Goal: Complete application form: Complete application form

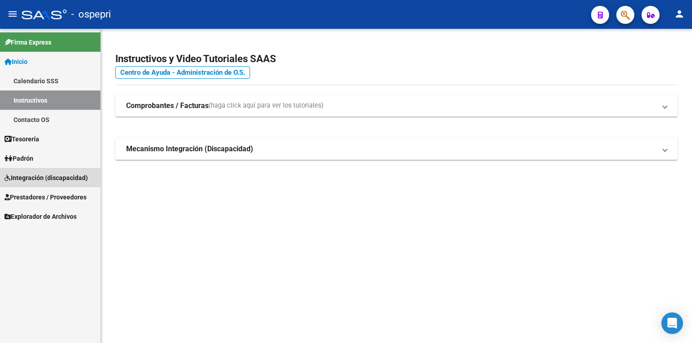
click at [49, 179] on span "Integración (discapacidad)" at bounding box center [46, 178] width 83 height 10
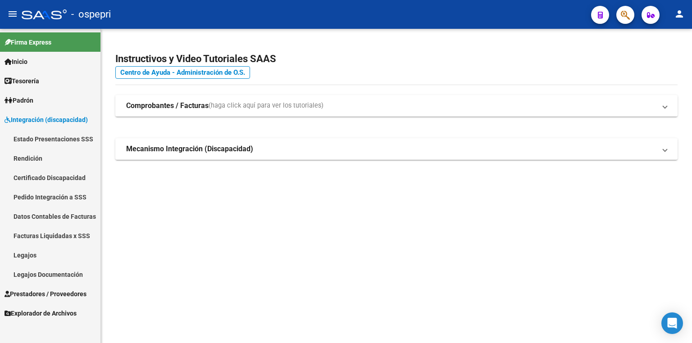
click at [37, 254] on link "Legajos" at bounding box center [50, 255] width 101 height 19
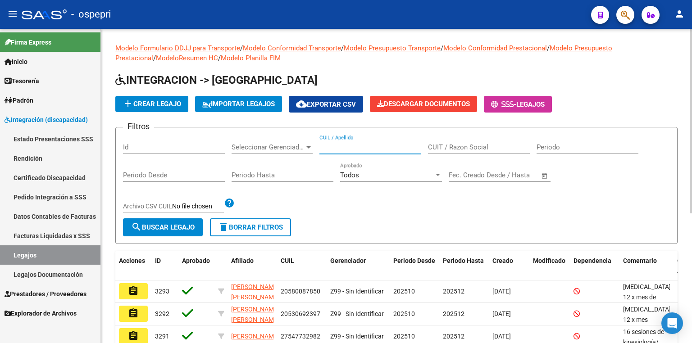
click at [332, 144] on input "CUIL / Apellido" at bounding box center [371, 147] width 102 height 8
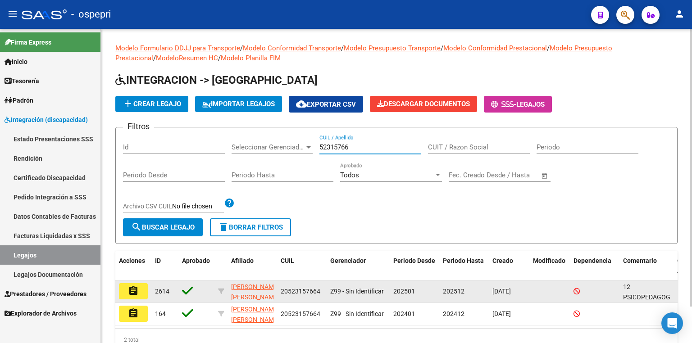
type input "52315766"
click at [140, 288] on button "assignment" at bounding box center [133, 292] width 29 height 16
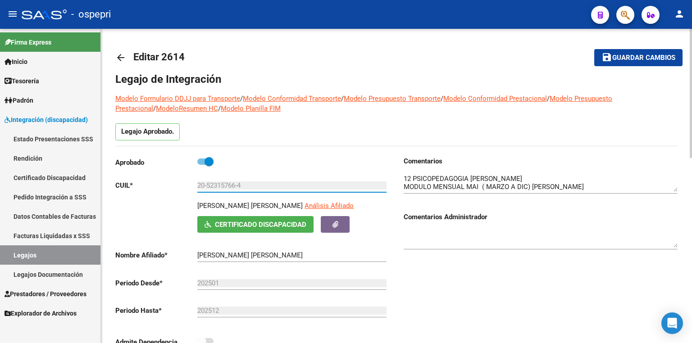
drag, startPoint x: 238, startPoint y: 187, endPoint x: 207, endPoint y: 182, distance: 30.6
click at [207, 182] on input "20-52315766-4" at bounding box center [291, 186] width 189 height 8
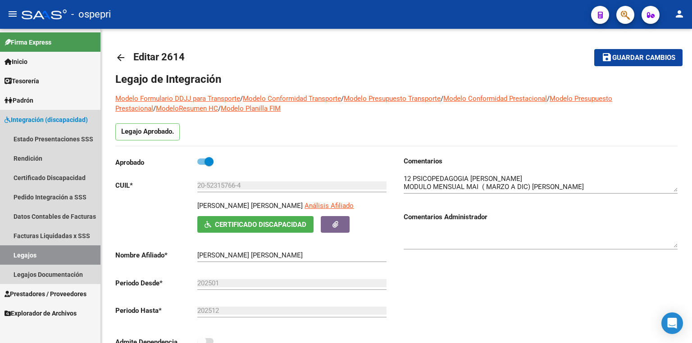
click at [52, 253] on link "Legajos" at bounding box center [50, 255] width 101 height 19
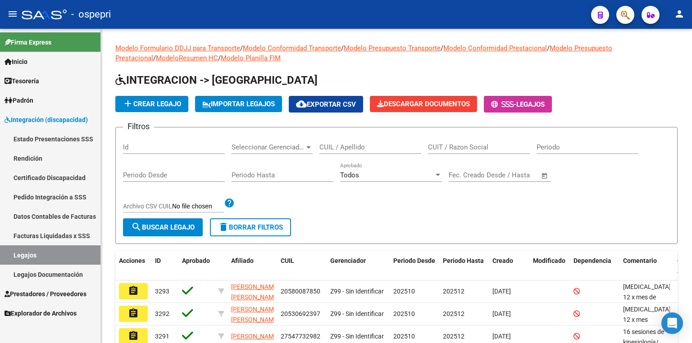
click at [57, 180] on link "Certificado Discapacidad" at bounding box center [50, 177] width 101 height 19
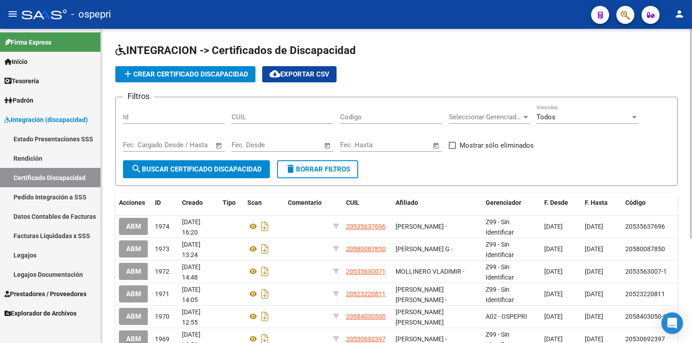
click at [192, 74] on span "add Crear Certificado Discapacidad" at bounding box center [186, 74] width 126 height 8
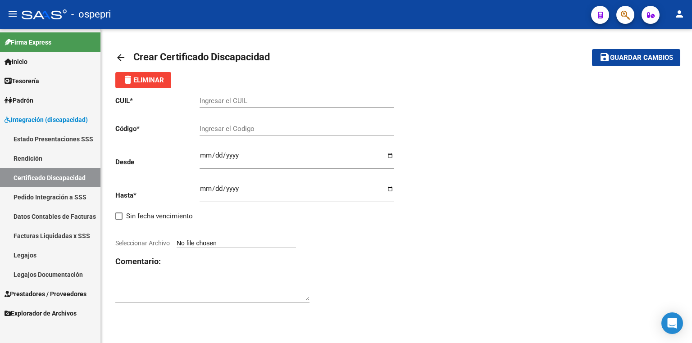
click at [270, 102] on input "Ingresar el CUIL" at bounding box center [297, 101] width 194 height 8
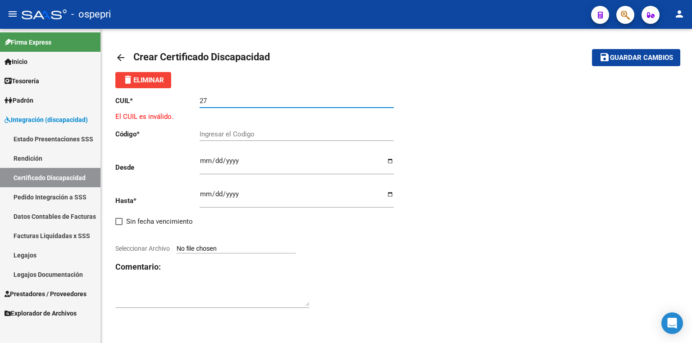
paste input "-58768506"
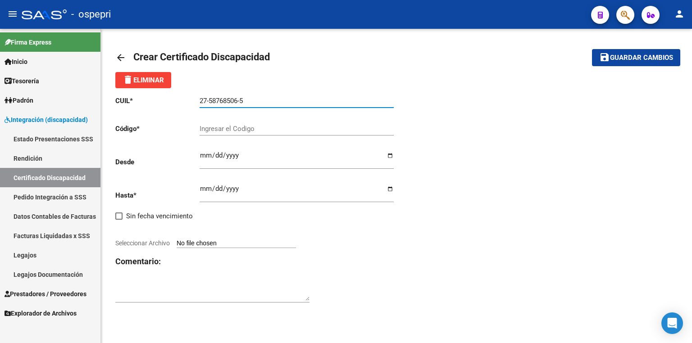
drag, startPoint x: 271, startPoint y: 102, endPoint x: 86, endPoint y: 102, distance: 185.3
click at [86, 102] on mat-sidenav-container "Firma Express Inicio Calendario SSS Instructivos Contacto OS Tesorería Extracto…" at bounding box center [346, 186] width 692 height 315
type input "27-58768506-5"
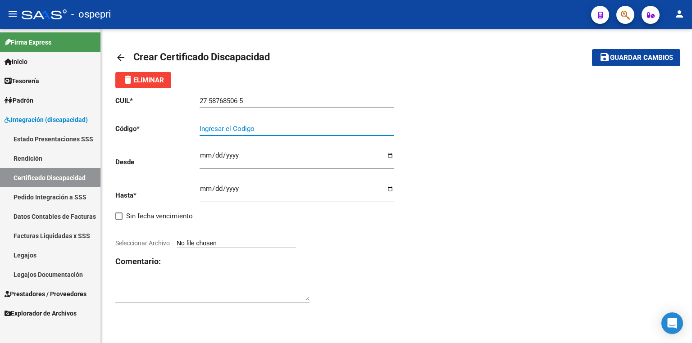
click at [228, 128] on input "Ingresar el Codigo" at bounding box center [297, 129] width 194 height 8
paste input "27-58768506-5"
type input "27-58768506-5"
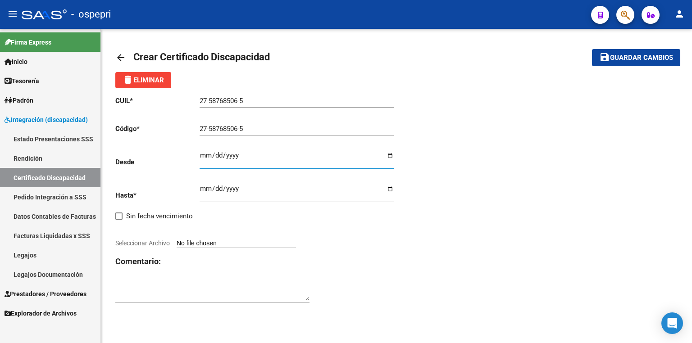
click at [204, 158] on input "Ingresar fec. Desde" at bounding box center [297, 159] width 194 height 14
type input "[DATE]"
click at [202, 185] on input "Ingresar fec. Hasta" at bounding box center [297, 192] width 194 height 14
type input "0320-08-30"
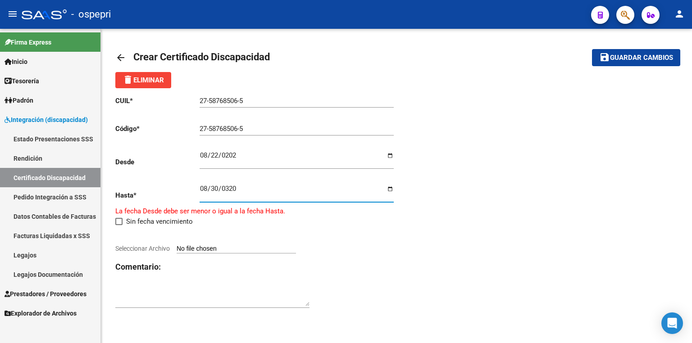
click at [239, 188] on input "0320-08-30" at bounding box center [297, 192] width 194 height 14
type input "[DATE]"
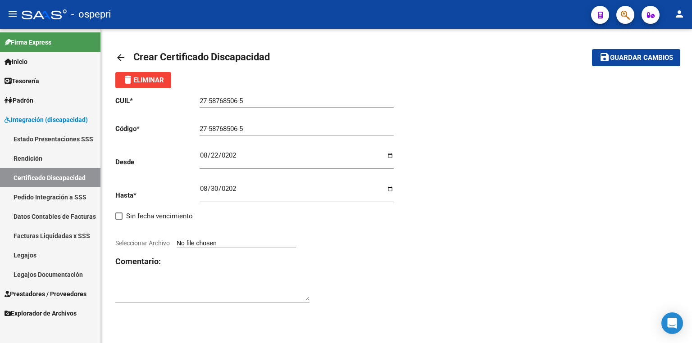
click at [233, 241] on input "Seleccionar Archivo" at bounding box center [236, 244] width 119 height 9
type input "C:\fakepath\image0.jpeg"
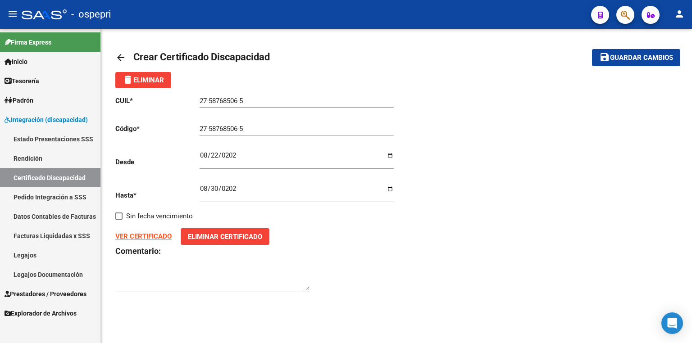
click at [632, 56] on span "Guardar cambios" at bounding box center [641, 58] width 63 height 8
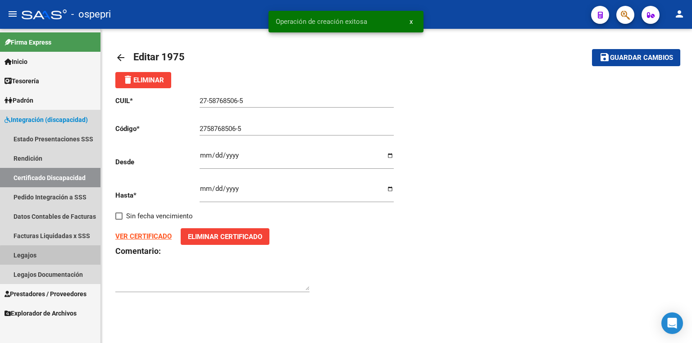
click at [52, 256] on link "Legajos" at bounding box center [50, 255] width 101 height 19
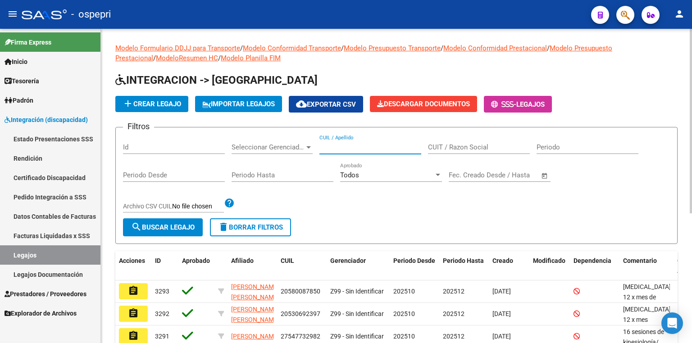
click at [344, 148] on input "CUIL / Apellido" at bounding box center [371, 147] width 102 height 8
paste input "56844656"
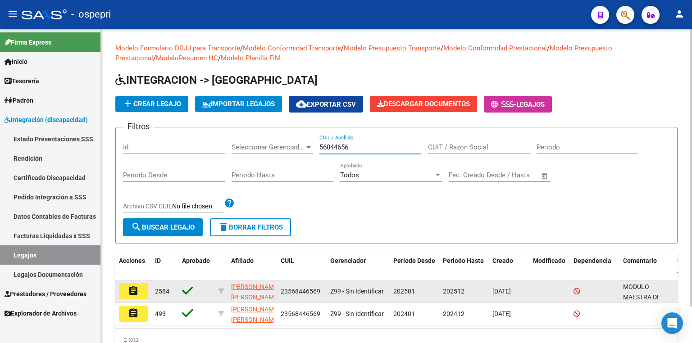
type input "56844656"
click at [138, 290] on mat-icon "assignment" at bounding box center [133, 291] width 11 height 11
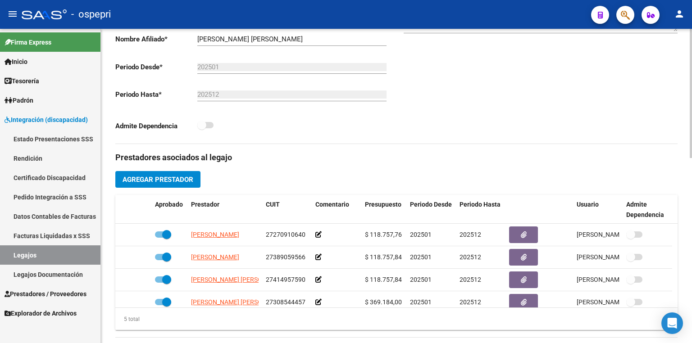
scroll to position [433, 0]
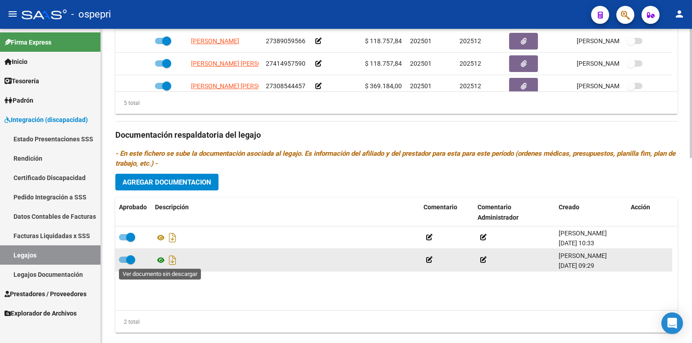
click at [159, 259] on icon at bounding box center [161, 260] width 12 height 11
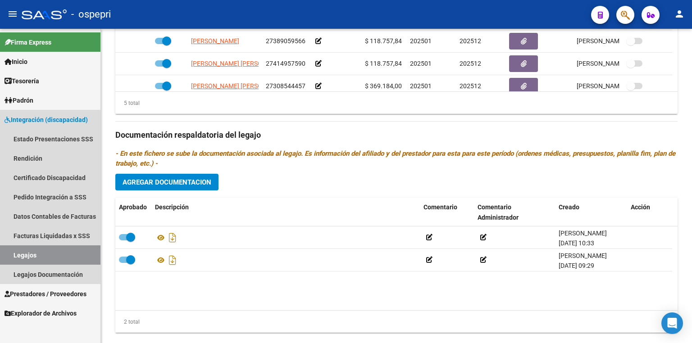
click at [52, 253] on link "Legajos" at bounding box center [50, 255] width 101 height 19
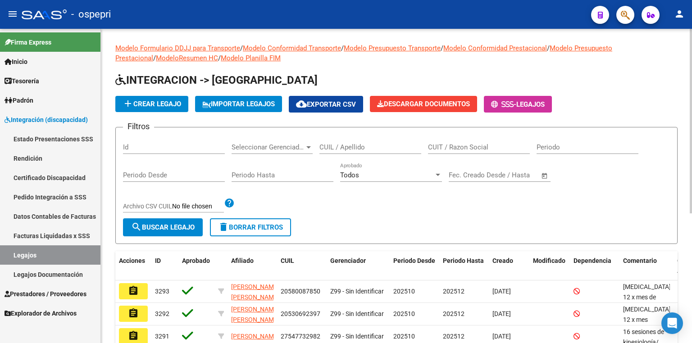
click at [339, 143] on input "CUIL / Apellido" at bounding box center [371, 147] width 102 height 8
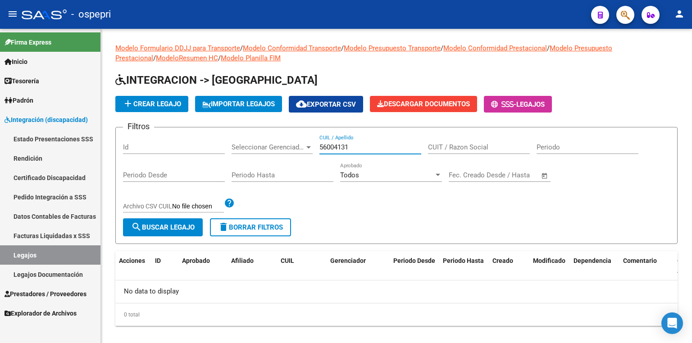
type input "56004131"
click at [165, 108] on button "add Crear Legajo" at bounding box center [151, 104] width 73 height 16
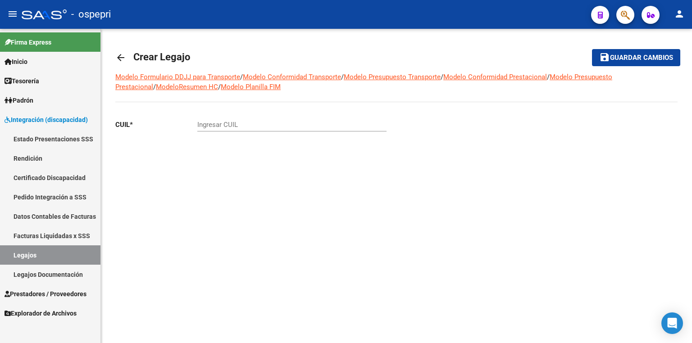
click at [229, 125] on input "Ingresar CUIL" at bounding box center [291, 125] width 189 height 8
click at [592, 49] on button "save Guardar cambios" at bounding box center [636, 57] width 88 height 17
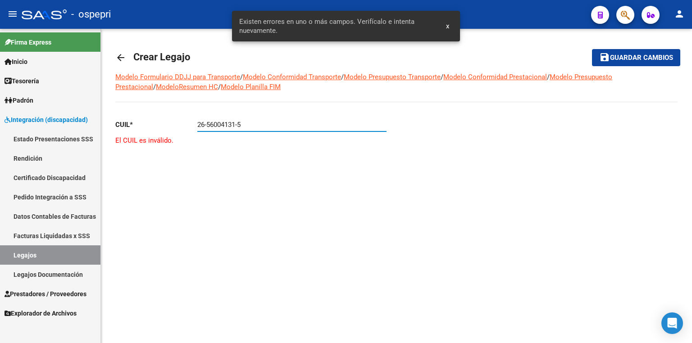
click at [205, 124] on input "26-56004131-5" at bounding box center [291, 125] width 189 height 8
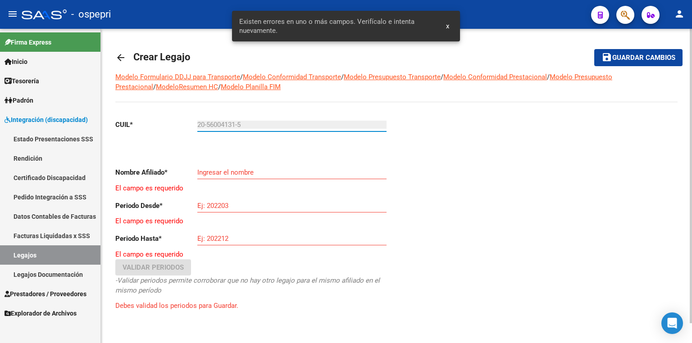
type input "20-56004131-5"
click at [595, 49] on button "save Guardar cambios" at bounding box center [639, 57] width 88 height 17
type input "[PERSON_NAME]"
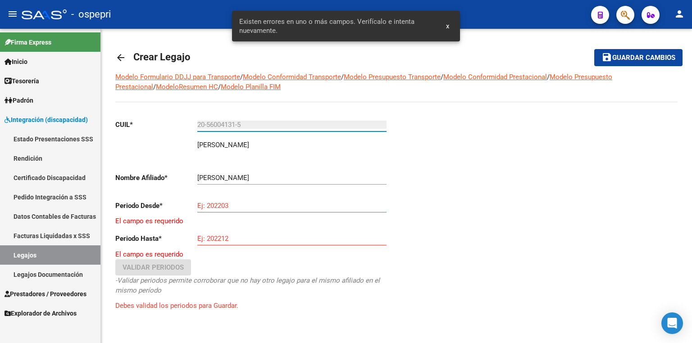
drag, startPoint x: 263, startPoint y: 123, endPoint x: 82, endPoint y: 124, distance: 181.7
click at [82, 124] on mat-sidenav-container "Firma Express Inicio Calendario SSS Instructivos Contacto OS Tesorería Extracto…" at bounding box center [346, 186] width 692 height 315
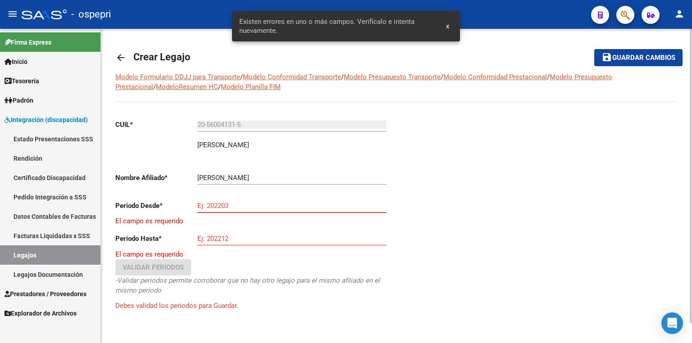
click at [230, 206] on input "Ej: 202203" at bounding box center [291, 206] width 189 height 8
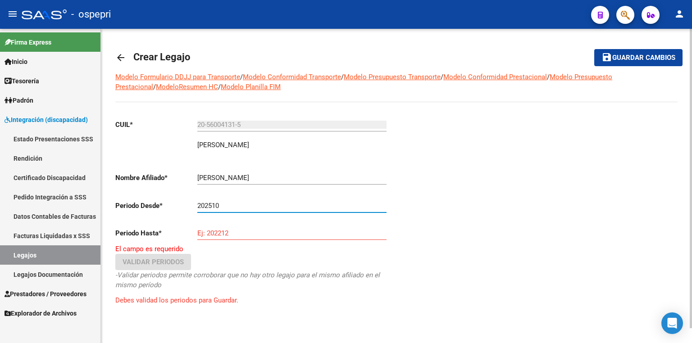
type input "202510"
click at [218, 231] on input "Ej: 202212" at bounding box center [291, 233] width 189 height 8
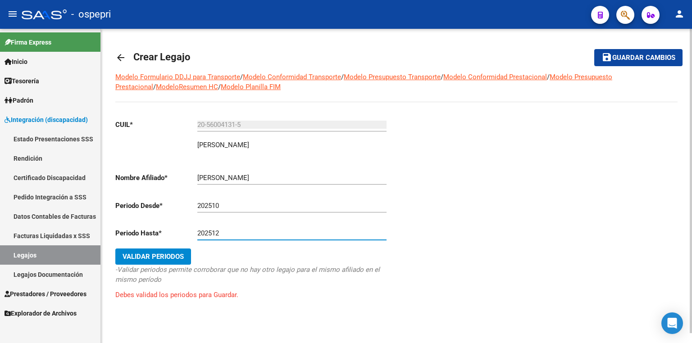
type input "202512"
click at [164, 253] on span "Validar Periodos" at bounding box center [153, 257] width 61 height 8
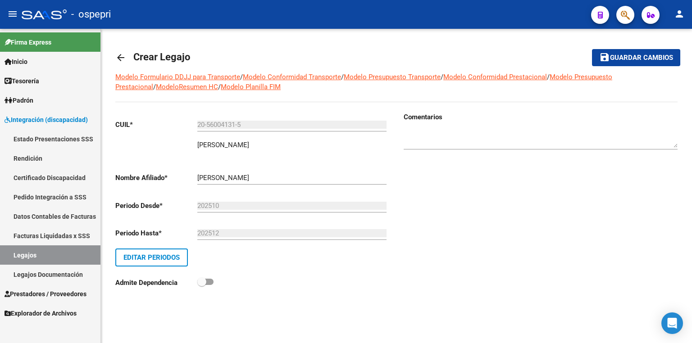
click at [630, 58] on span "Guardar cambios" at bounding box center [641, 58] width 63 height 8
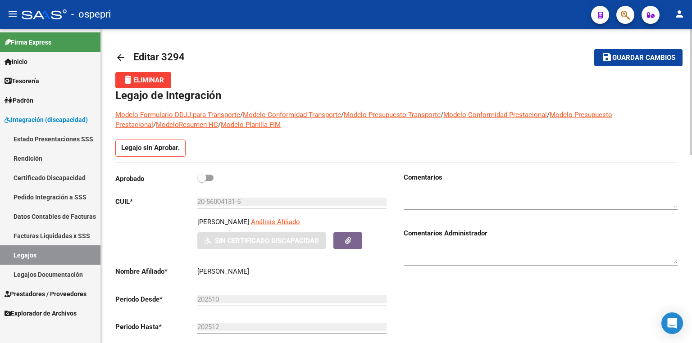
click at [209, 176] on span at bounding box center [205, 178] width 16 height 6
click at [202, 181] on input "checkbox" at bounding box center [201, 181] width 0 height 0
checkbox input "true"
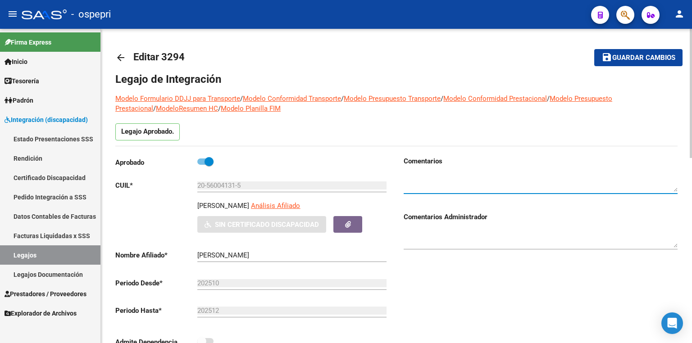
click at [421, 184] on textarea at bounding box center [541, 183] width 274 height 18
type textarea "12 sesiones de psicologia [PERSON_NAME]/ Octubre a dic"
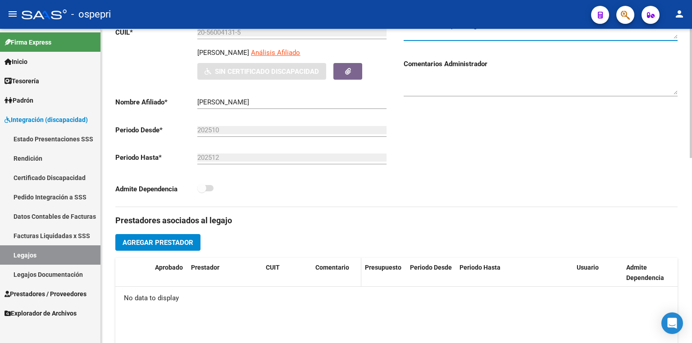
scroll to position [180, 0]
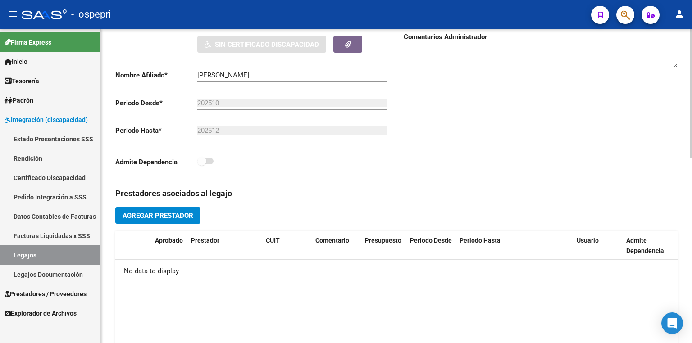
click at [183, 218] on span "Agregar Prestador" at bounding box center [158, 216] width 71 height 8
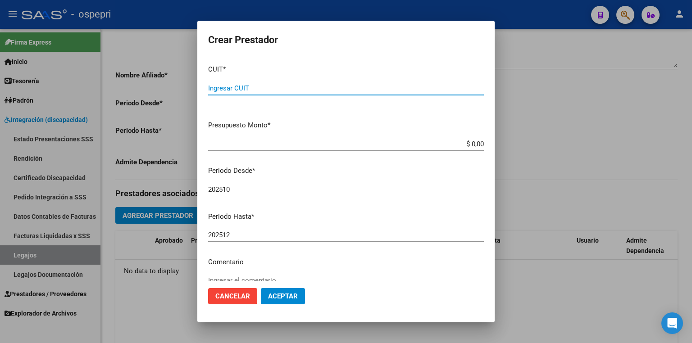
paste input "27-39273112-7"
type input "27-39273112-7"
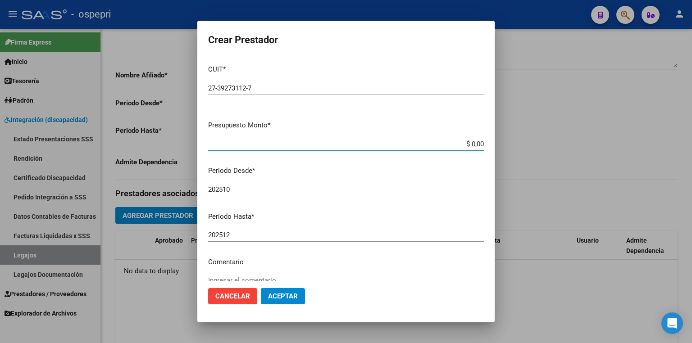
drag, startPoint x: 449, startPoint y: 144, endPoint x: 555, endPoint y: 145, distance: 105.5
click at [555, 145] on div "Crear Prestador CUIT * 27-39273112-7 Ingresar CUIT ARCA Padrón Presupuesto Mont…" at bounding box center [346, 171] width 692 height 343
type input "$ 14.844,73"
click at [284, 294] on span "Aceptar" at bounding box center [283, 297] width 30 height 8
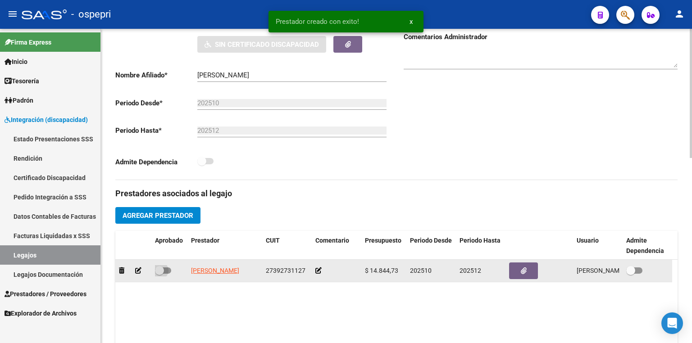
click at [168, 270] on span at bounding box center [163, 271] width 16 height 6
click at [160, 274] on input "checkbox" at bounding box center [159, 274] width 0 height 0
checkbox input "true"
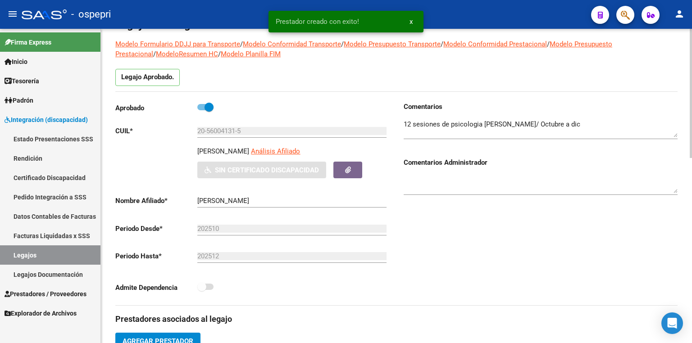
scroll to position [0, 0]
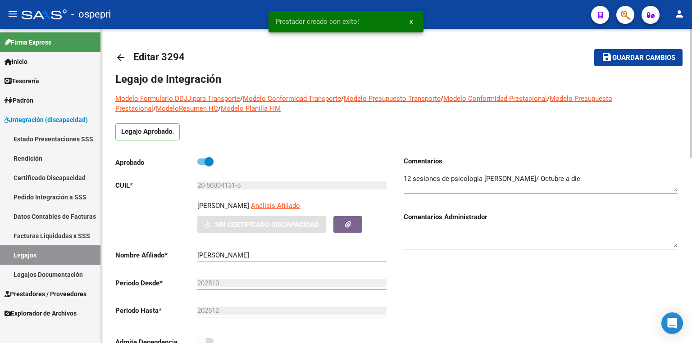
click at [622, 55] on span "Guardar cambios" at bounding box center [644, 58] width 63 height 8
click at [587, 178] on textarea at bounding box center [541, 183] width 274 height 18
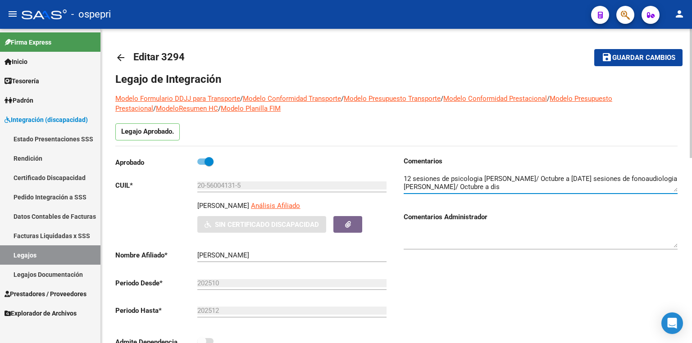
scroll to position [7, 0]
type textarea "12 sesiones de psicologia [PERSON_NAME]/ Octubre a [DATE] sesiones de fonoaudio…"
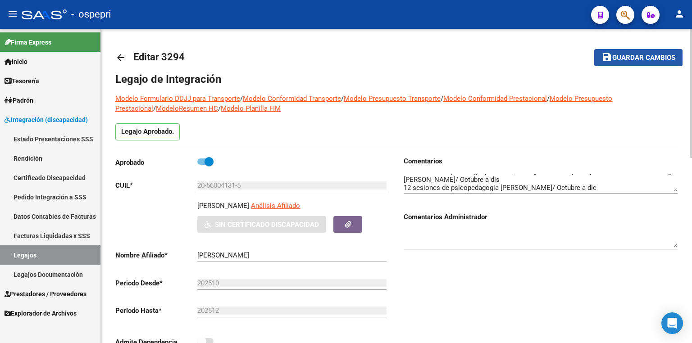
click at [645, 56] on span "Guardar cambios" at bounding box center [644, 58] width 63 height 8
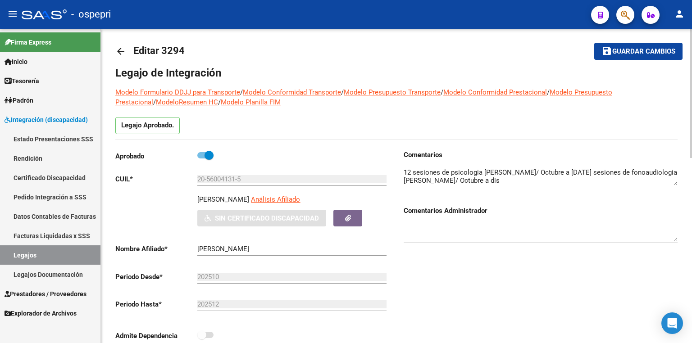
scroll to position [0, 0]
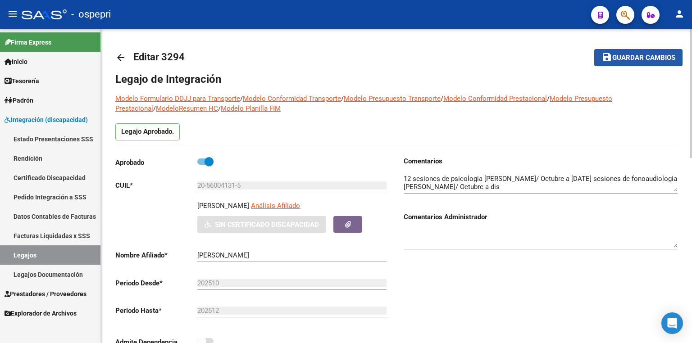
click at [624, 53] on span "save Guardar cambios" at bounding box center [639, 57] width 74 height 8
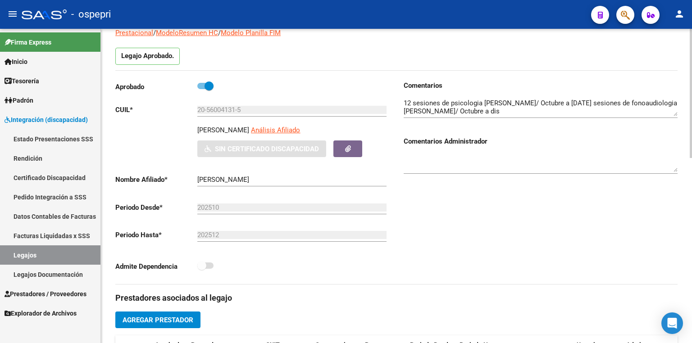
scroll to position [216, 0]
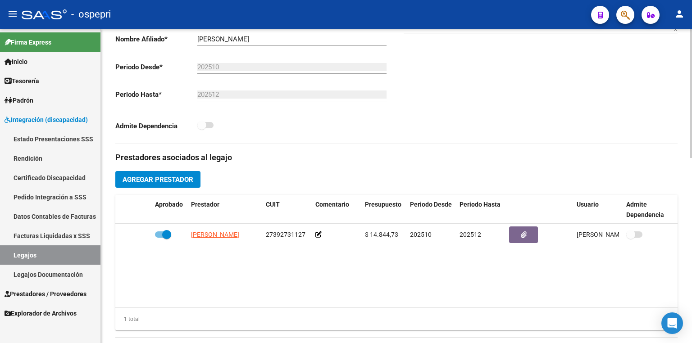
click at [174, 182] on span "Agregar Prestador" at bounding box center [158, 180] width 71 height 8
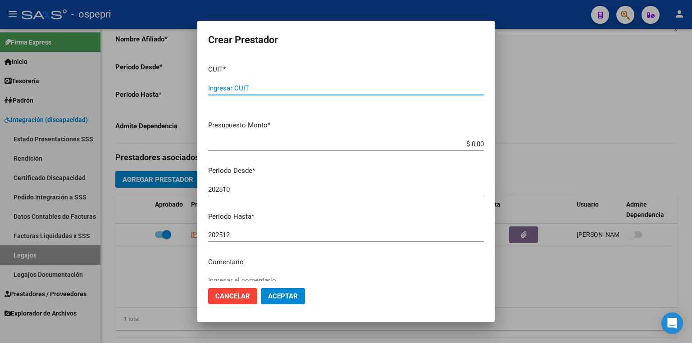
paste input "27-28459726-0"
type input "27-28459726-0"
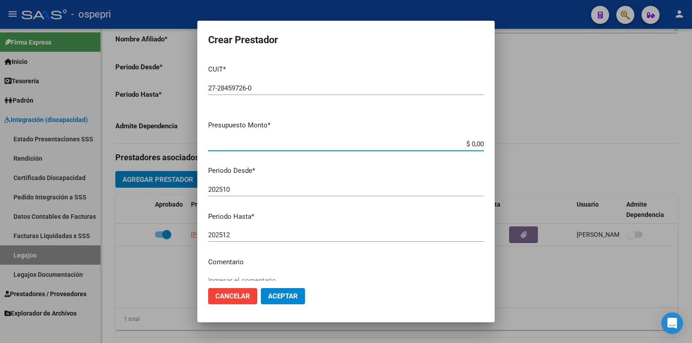
drag, startPoint x: 456, startPoint y: 143, endPoint x: 565, endPoint y: 146, distance: 109.1
click at [565, 146] on div "Crear Prestador CUIT * 27-28459726-0 Ingresar CUIT ARCA Padrón Presupuesto Mont…" at bounding box center [346, 171] width 692 height 343
type input "$ 14.844,73"
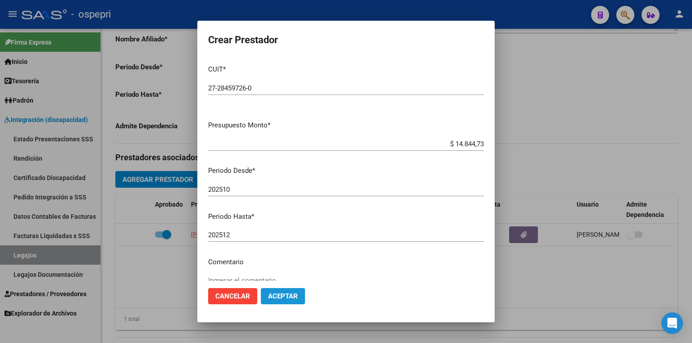
click at [288, 293] on span "Aceptar" at bounding box center [283, 297] width 30 height 8
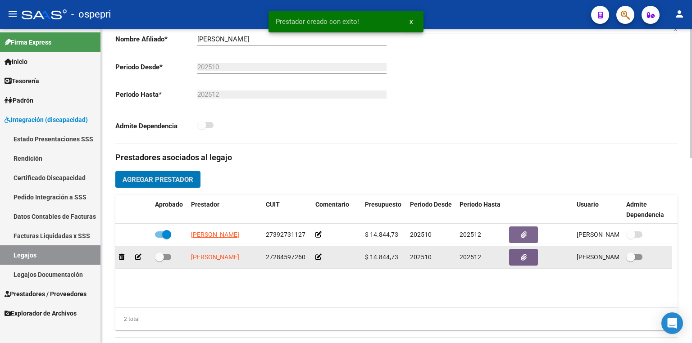
click at [168, 255] on span at bounding box center [163, 257] width 16 height 6
click at [160, 261] on input "checkbox" at bounding box center [159, 261] width 0 height 0
checkbox input "true"
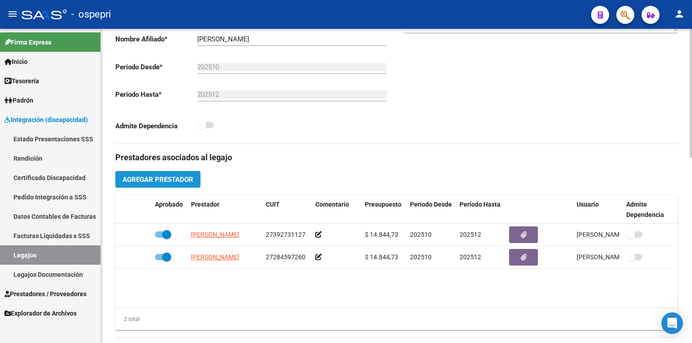
click at [189, 180] on span "Agregar Prestador" at bounding box center [158, 180] width 71 height 8
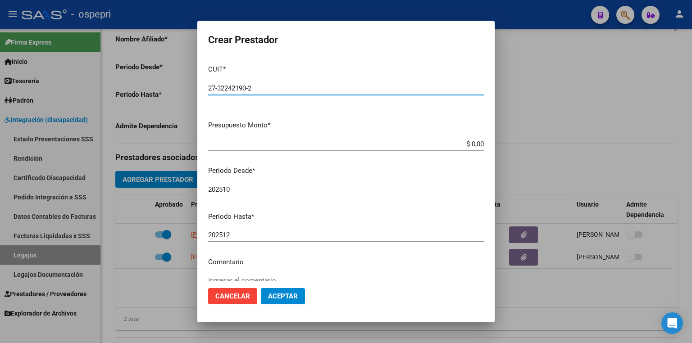
type input "27-32242190-2"
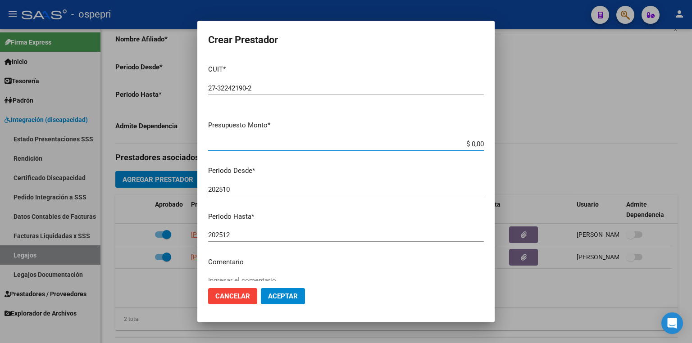
drag, startPoint x: 456, startPoint y: 148, endPoint x: 692, endPoint y: 145, distance: 235.8
click at [683, 145] on div "Crear Prestador CUIT * 27-32242190-2 Ingresar CUIT ARCA Padrón Presupuesto Mont…" at bounding box center [346, 171] width 692 height 343
type input "$ 14.844,73"
click at [285, 295] on span "Aceptar" at bounding box center [283, 297] width 30 height 8
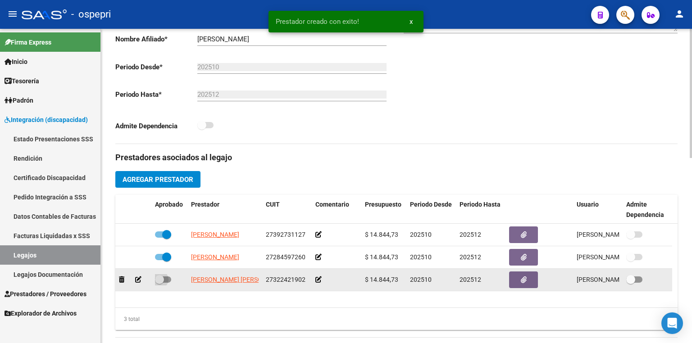
click at [167, 275] on label at bounding box center [163, 280] width 16 height 11
click at [160, 283] on input "checkbox" at bounding box center [159, 283] width 0 height 0
checkbox input "true"
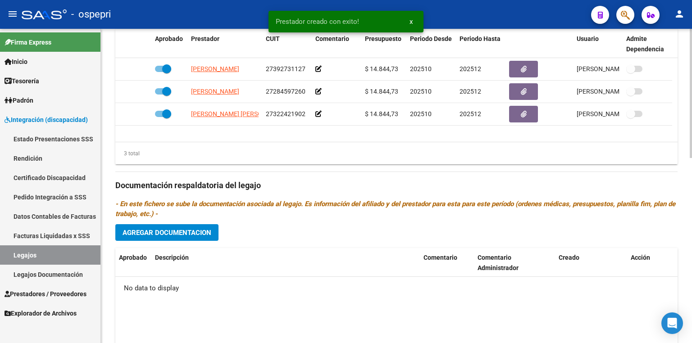
scroll to position [397, 0]
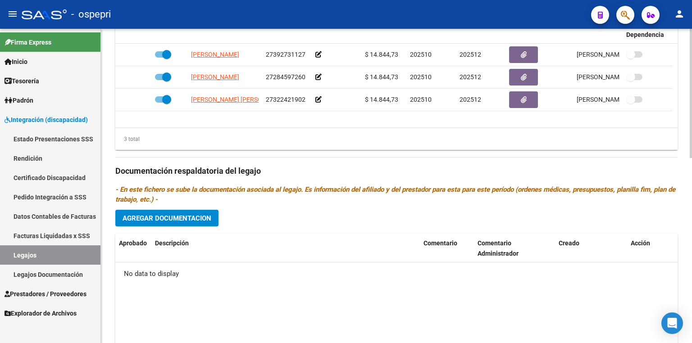
drag, startPoint x: 281, startPoint y: 295, endPoint x: 278, endPoint y: 292, distance: 5.1
click at [280, 295] on datatable-body "No data to display" at bounding box center [396, 305] width 563 height 84
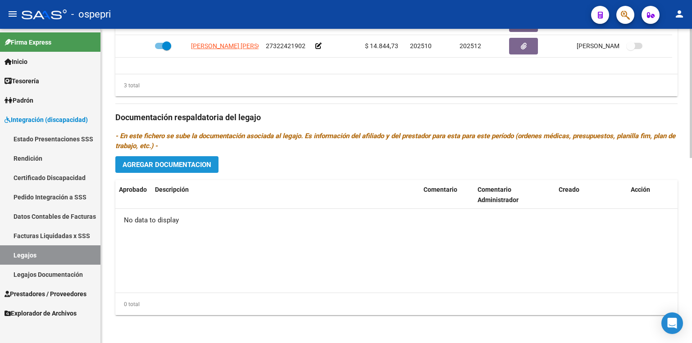
click at [174, 166] on span "Agregar Documentacion" at bounding box center [167, 165] width 89 height 8
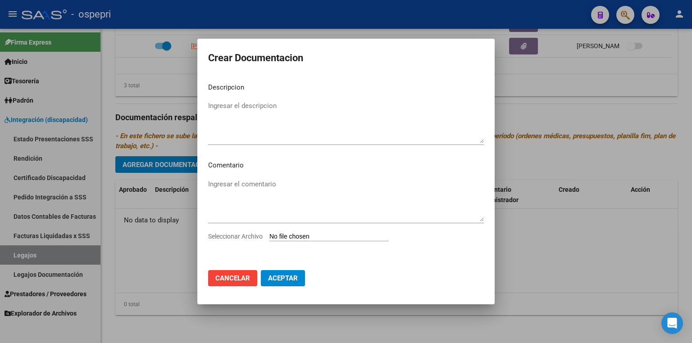
click at [312, 237] on input "Seleccionar Archivo" at bounding box center [329, 237] width 119 height 9
type input "C:\fakepath\20560041315.pdf"
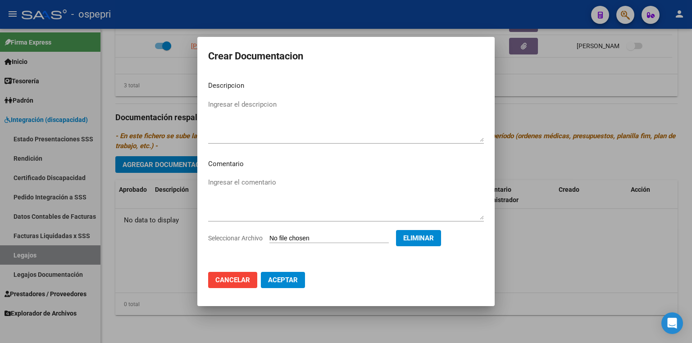
click at [283, 281] on span "Aceptar" at bounding box center [283, 280] width 30 height 8
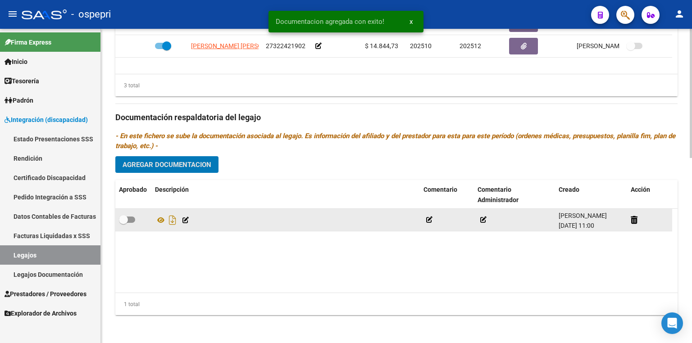
click at [129, 215] on label at bounding box center [127, 220] width 16 height 11
click at [124, 223] on input "checkbox" at bounding box center [123, 223] width 0 height 0
checkbox input "true"
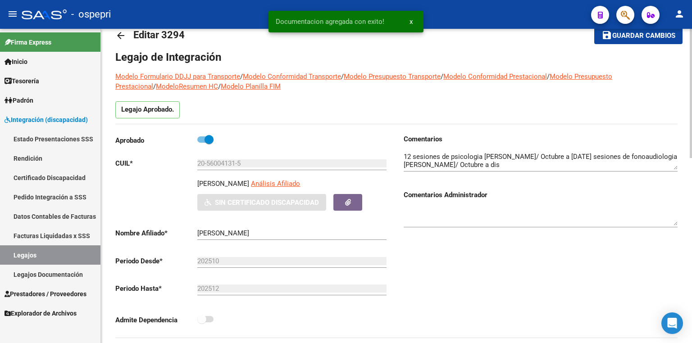
scroll to position [18, 0]
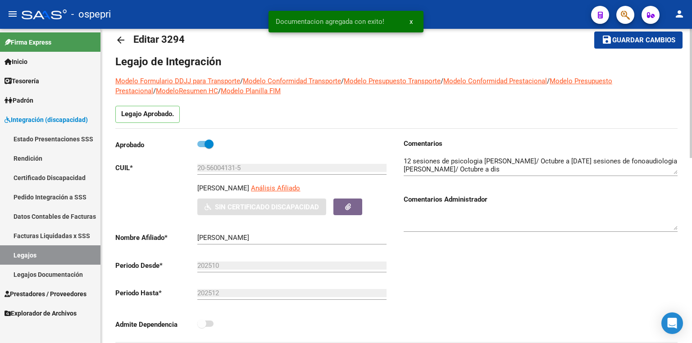
click at [649, 37] on span "Guardar cambios" at bounding box center [644, 41] width 63 height 8
drag, startPoint x: 251, startPoint y: 169, endPoint x: 151, endPoint y: 169, distance: 99.6
click at [151, 169] on app-form-text-field "CUIL * 20-56004131-5 Ingresar CUIL" at bounding box center [250, 168] width 271 height 8
click at [50, 178] on link "Certificado Discapacidad" at bounding box center [50, 177] width 101 height 19
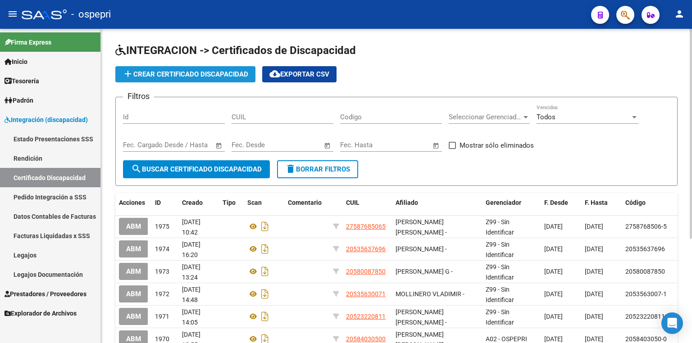
click at [202, 74] on span "add Crear Certificado Discapacidad" at bounding box center [186, 74] width 126 height 8
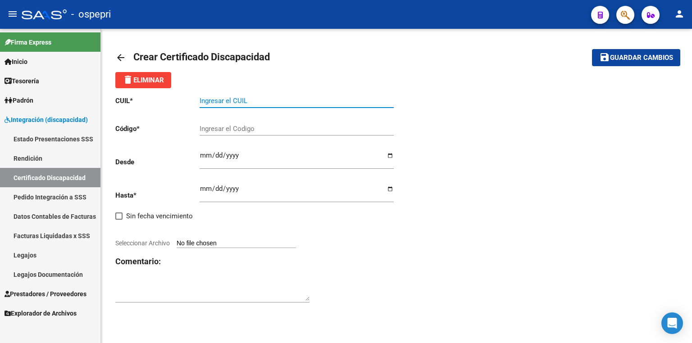
click at [240, 103] on input "Ingresar el CUIL" at bounding box center [297, 101] width 194 height 8
paste input "20-56004131-5"
type input "20-56004131-5"
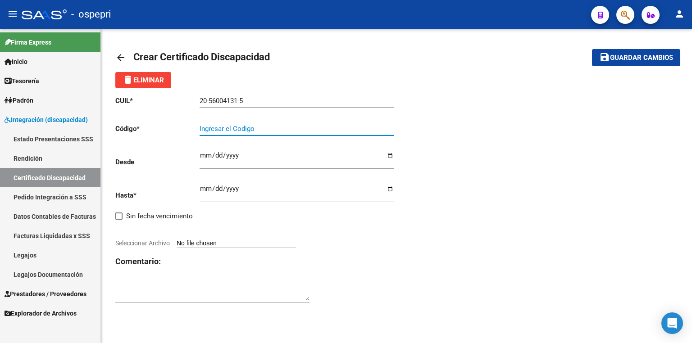
click at [239, 125] on input "Ingresar el Codigo" at bounding box center [297, 129] width 194 height 8
paste input "20-56004131-5"
type input "20-56004131-5"
click at [207, 152] on input "Ingresar fec. Desde" at bounding box center [297, 159] width 194 height 14
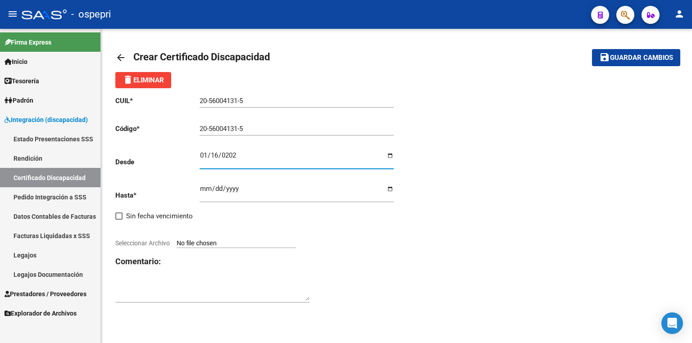
type input "[DATE]"
click at [202, 187] on input "Ingresar fec. Hasta" at bounding box center [297, 192] width 194 height 14
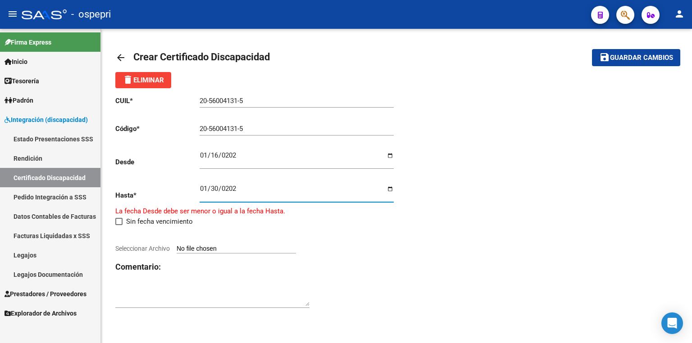
type input "[DATE]"
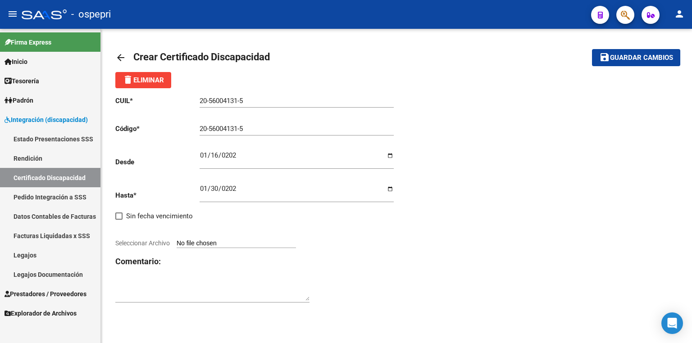
click at [216, 243] on input "Seleccionar Archivo" at bounding box center [236, 244] width 119 height 9
type input "C:\fakepath\cud.pdf"
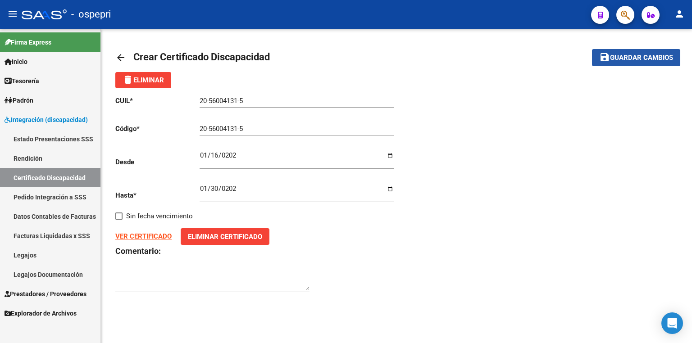
click at [621, 61] on span "Guardar cambios" at bounding box center [641, 58] width 63 height 8
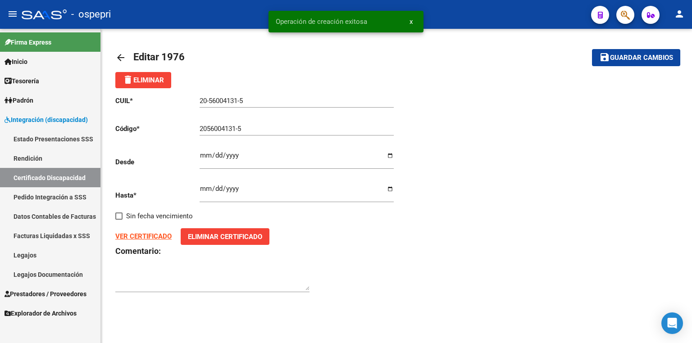
click at [54, 257] on link "Legajos" at bounding box center [50, 255] width 101 height 19
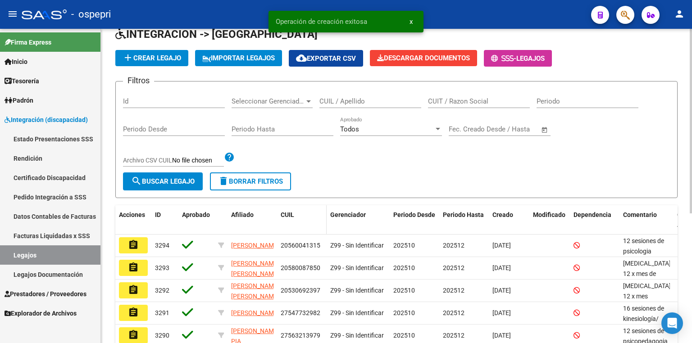
scroll to position [41, 0]
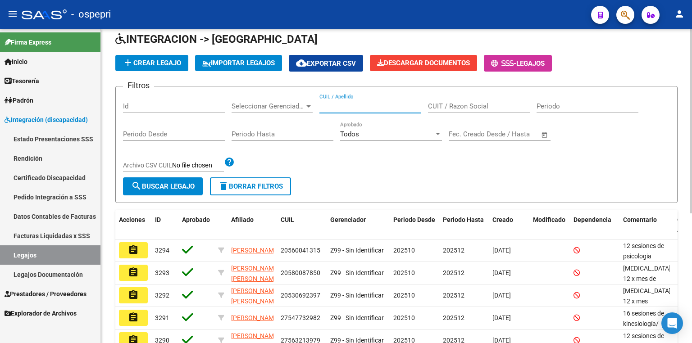
click at [341, 103] on input "CUIL / Apellido" at bounding box center [371, 106] width 102 height 8
paste input "56844656"
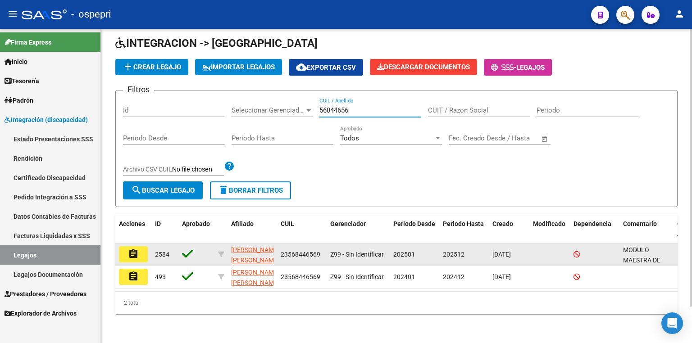
type input "56844656"
click at [139, 247] on button "assignment" at bounding box center [133, 255] width 29 height 16
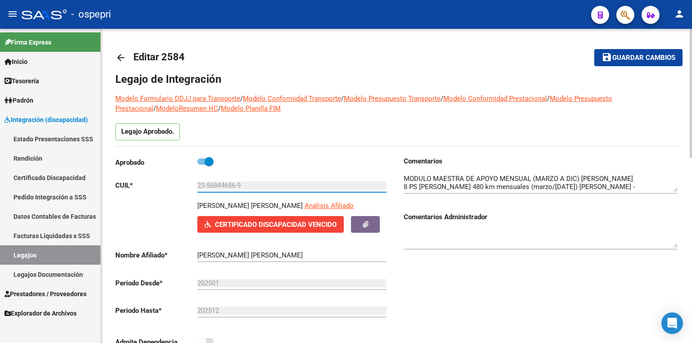
drag, startPoint x: 239, startPoint y: 186, endPoint x: 110, endPoint y: 186, distance: 129.8
click at [59, 178] on link "Certificado Discapacidad" at bounding box center [50, 177] width 101 height 19
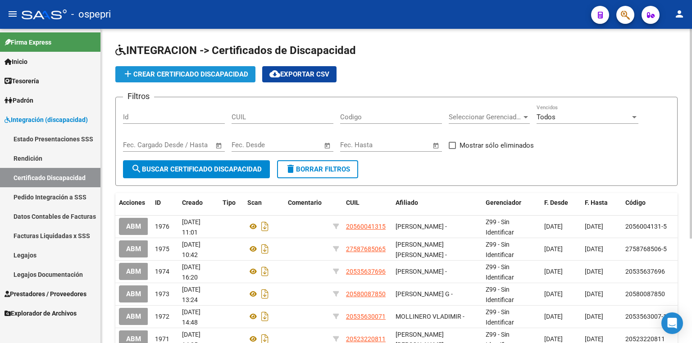
click at [178, 72] on span "add Crear Certificado Discapacidad" at bounding box center [186, 74] width 126 height 8
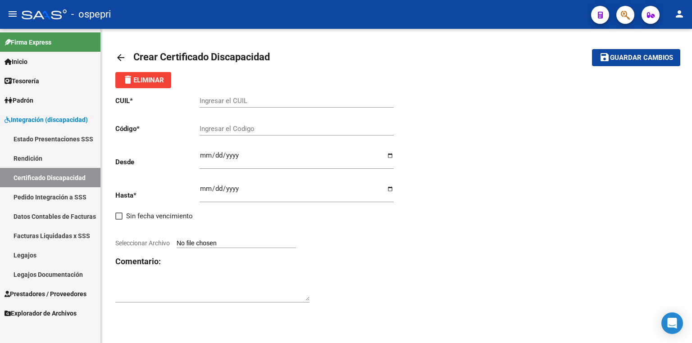
click at [230, 100] on input "Ingresar el CUIL" at bounding box center [297, 101] width 194 height 8
paste input "23-56844656-9"
type input "23-56844656-9"
click at [229, 130] on input "Ingresar el Codigo" at bounding box center [297, 129] width 194 height 8
paste input "23-56844656-9"
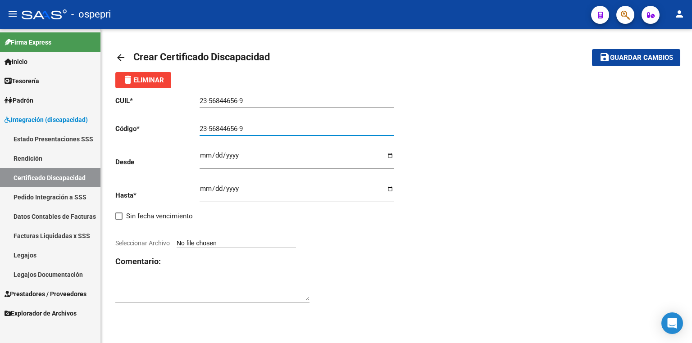
type input "23-56844656-9"
click at [202, 157] on input "Ingresar fec. Desde" at bounding box center [297, 159] width 194 height 14
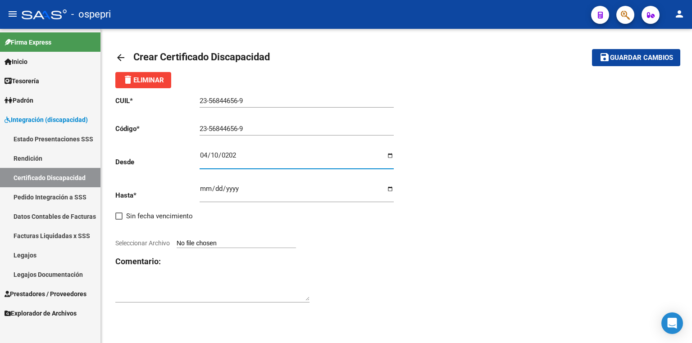
type input "[DATE]"
click at [204, 189] on input "Ingresar fec. Hasta" at bounding box center [297, 192] width 194 height 14
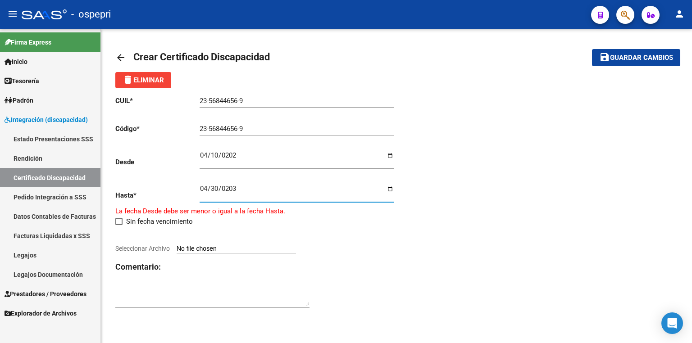
type input "[DATE]"
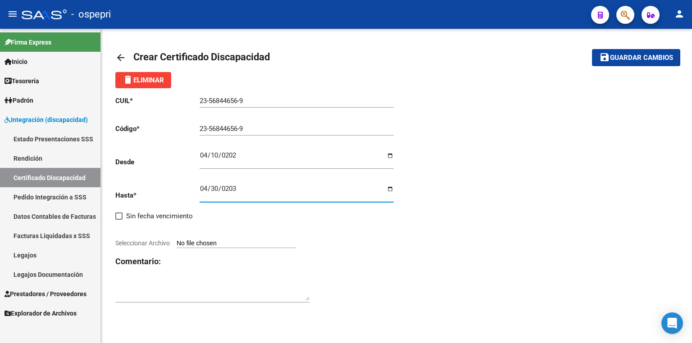
click at [626, 60] on span "Guardar cambios" at bounding box center [641, 58] width 63 height 8
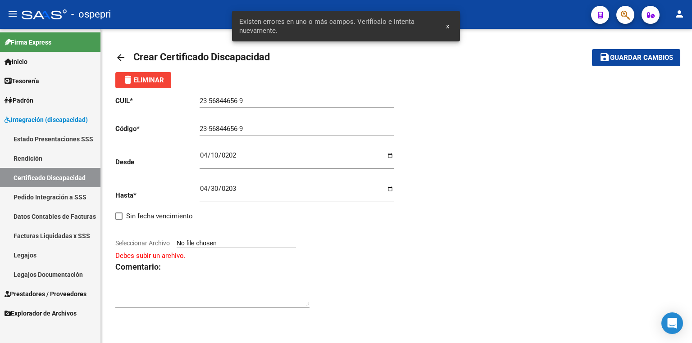
click at [224, 239] on app-file-uploader "Seleccionar Archivo" at bounding box center [209, 243] width 188 height 8
click at [221, 242] on input "Seleccionar Archivo" at bounding box center [236, 244] width 119 height 9
type input "C:\fakepath\WhatsApp Image [DATE] 11.09.35.jpeg"
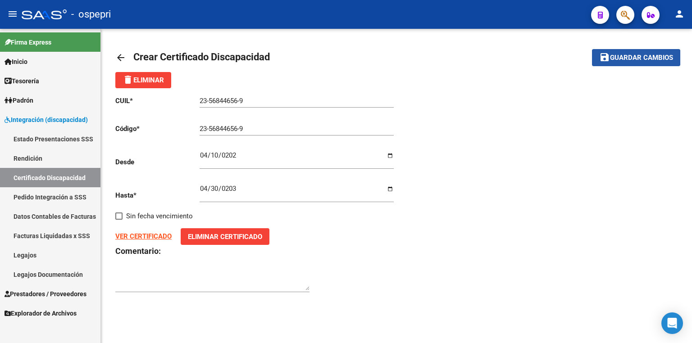
click at [617, 56] on span "Guardar cambios" at bounding box center [641, 58] width 63 height 8
click at [630, 54] on span "Guardar cambios" at bounding box center [641, 58] width 63 height 8
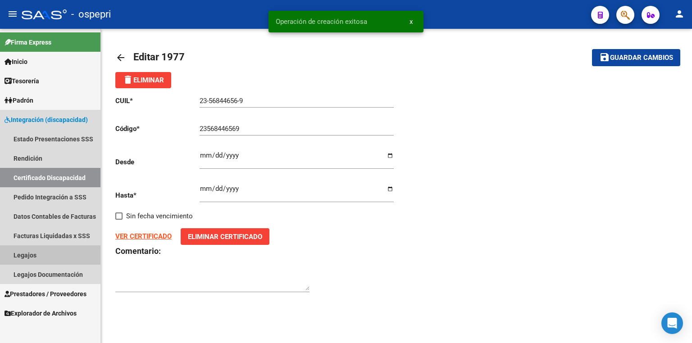
click at [64, 255] on link "Legajos" at bounding box center [50, 255] width 101 height 19
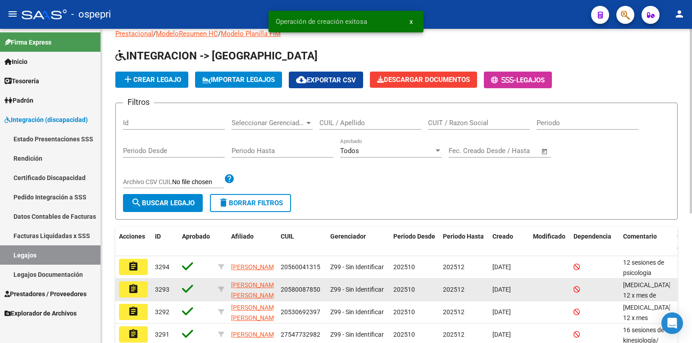
scroll to position [36, 0]
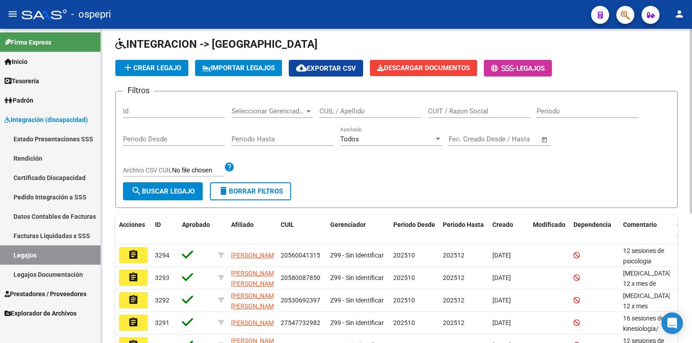
click at [375, 109] on input "CUIL / Apellido" at bounding box center [371, 111] width 102 height 8
paste input "23-56844656-9"
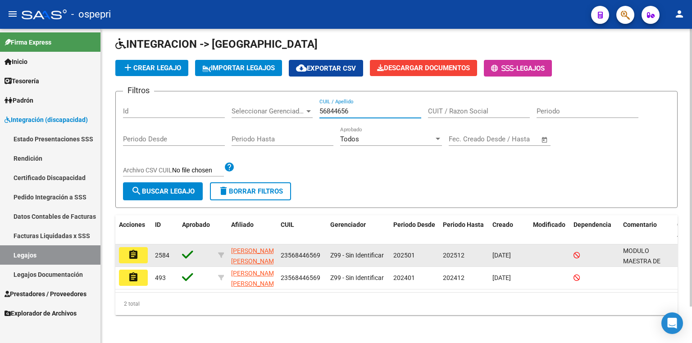
type input "56844656"
click at [137, 253] on mat-icon "assignment" at bounding box center [133, 255] width 11 height 11
